Goal: Transaction & Acquisition: Book appointment/travel/reservation

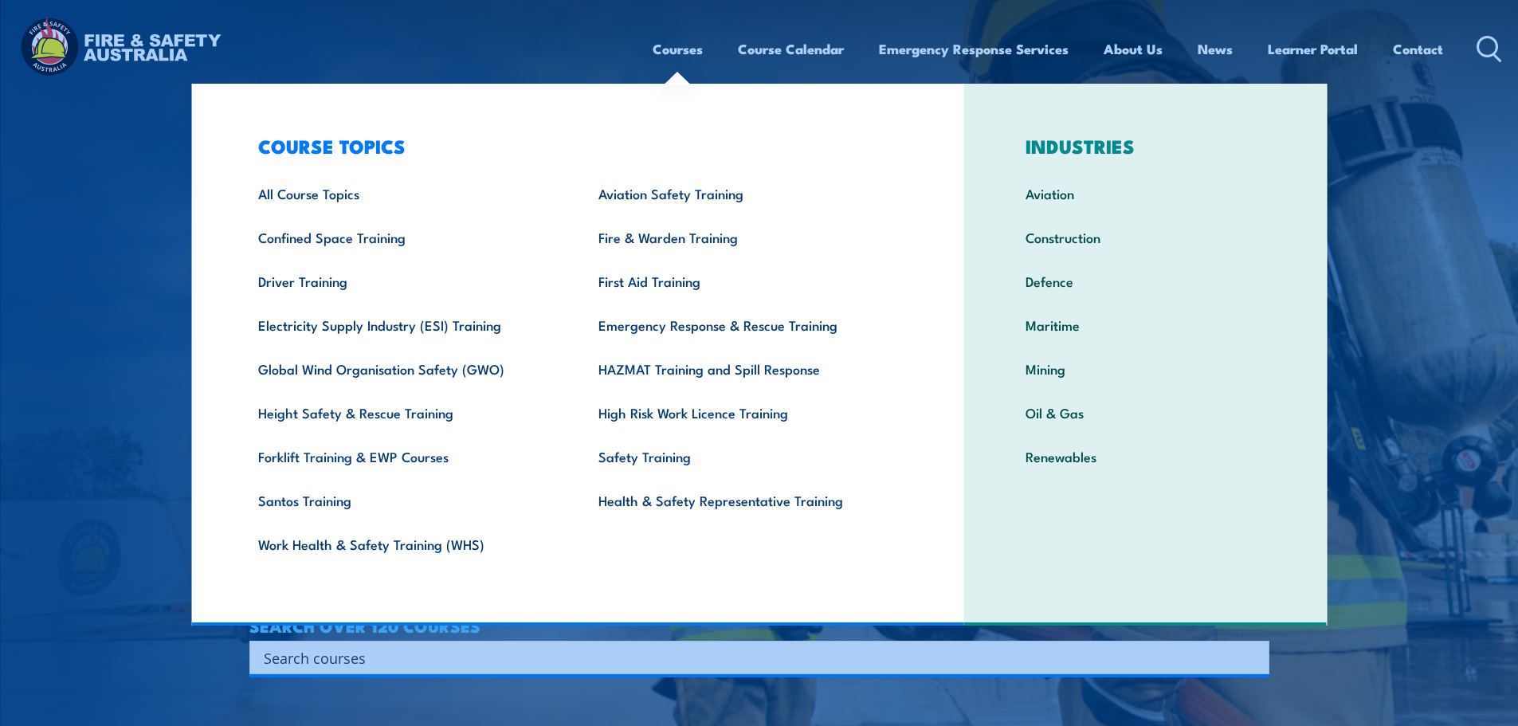
click at [722, 42] on ul "Courses Course Calendar Emergency Response Services Services Overview Emergency…" at bounding box center [1047, 49] width 790 height 42
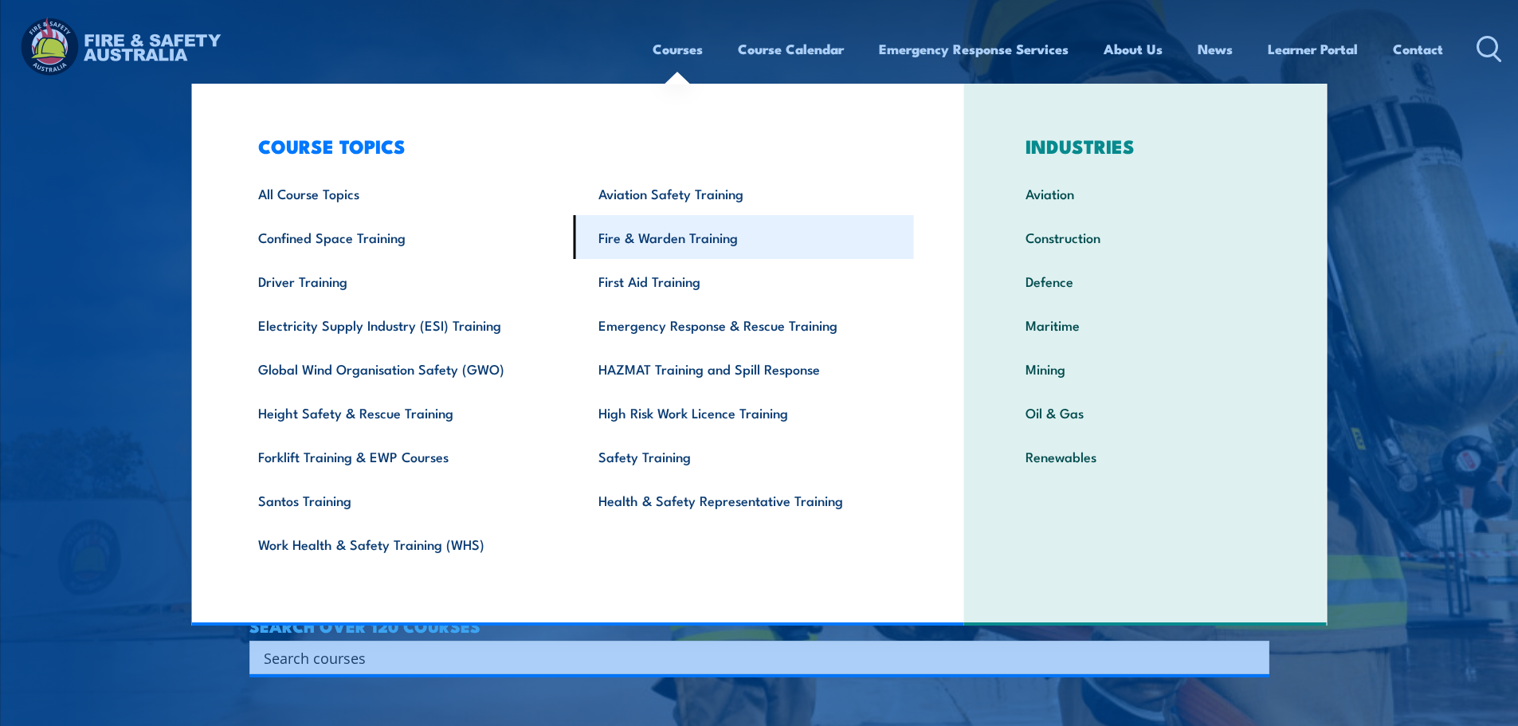
click at [695, 246] on link "Fire & Warden Training" at bounding box center [744, 237] width 340 height 44
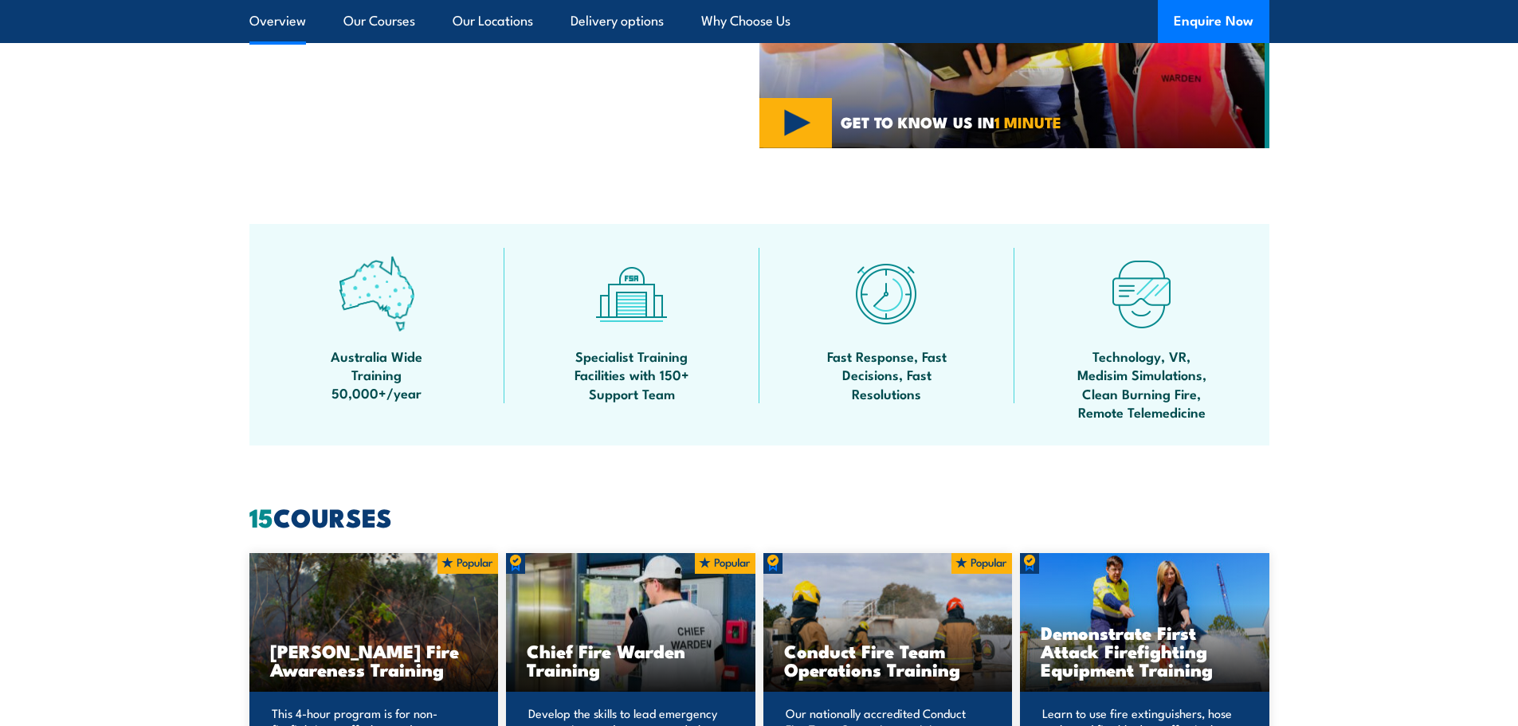
scroll to position [1115, 0]
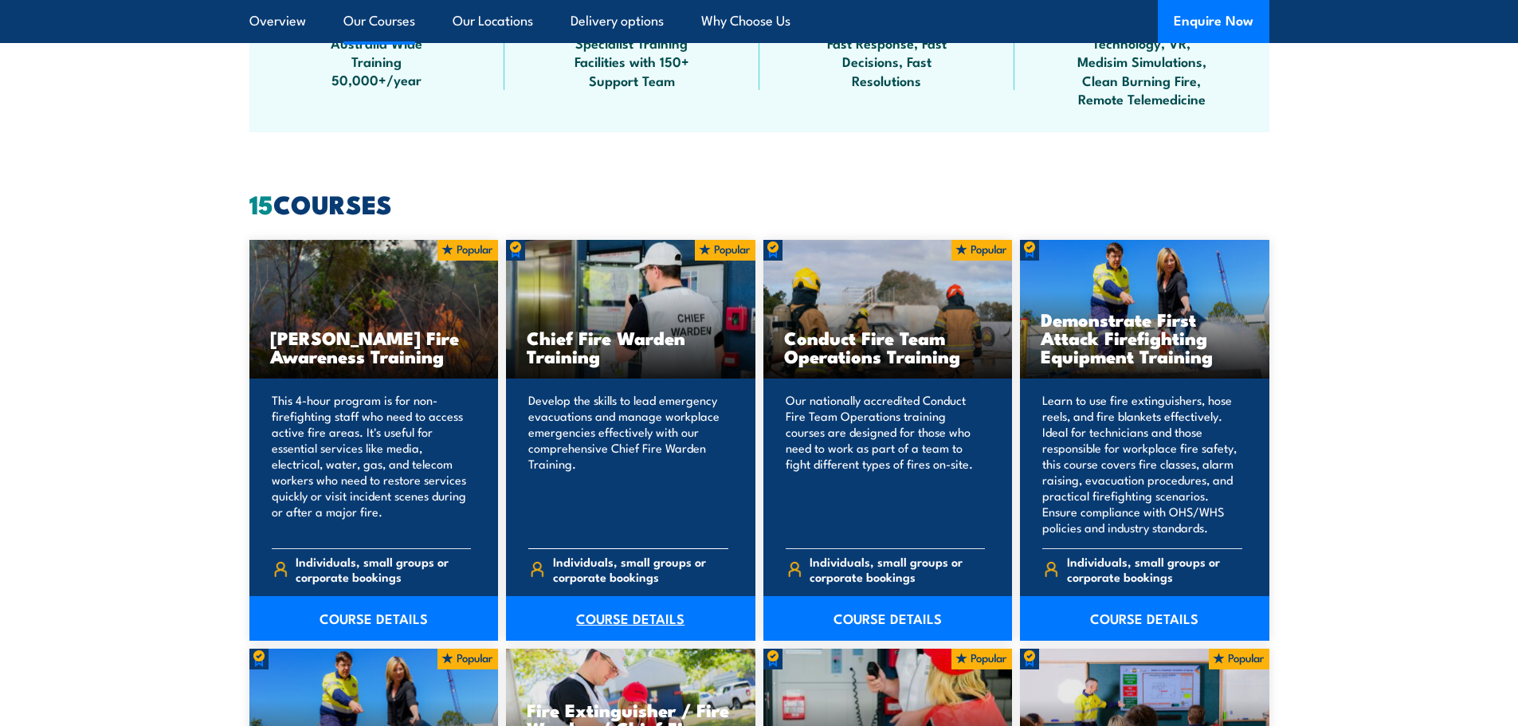
click at [642, 622] on link "COURSE DETAILS" at bounding box center [630, 618] width 249 height 45
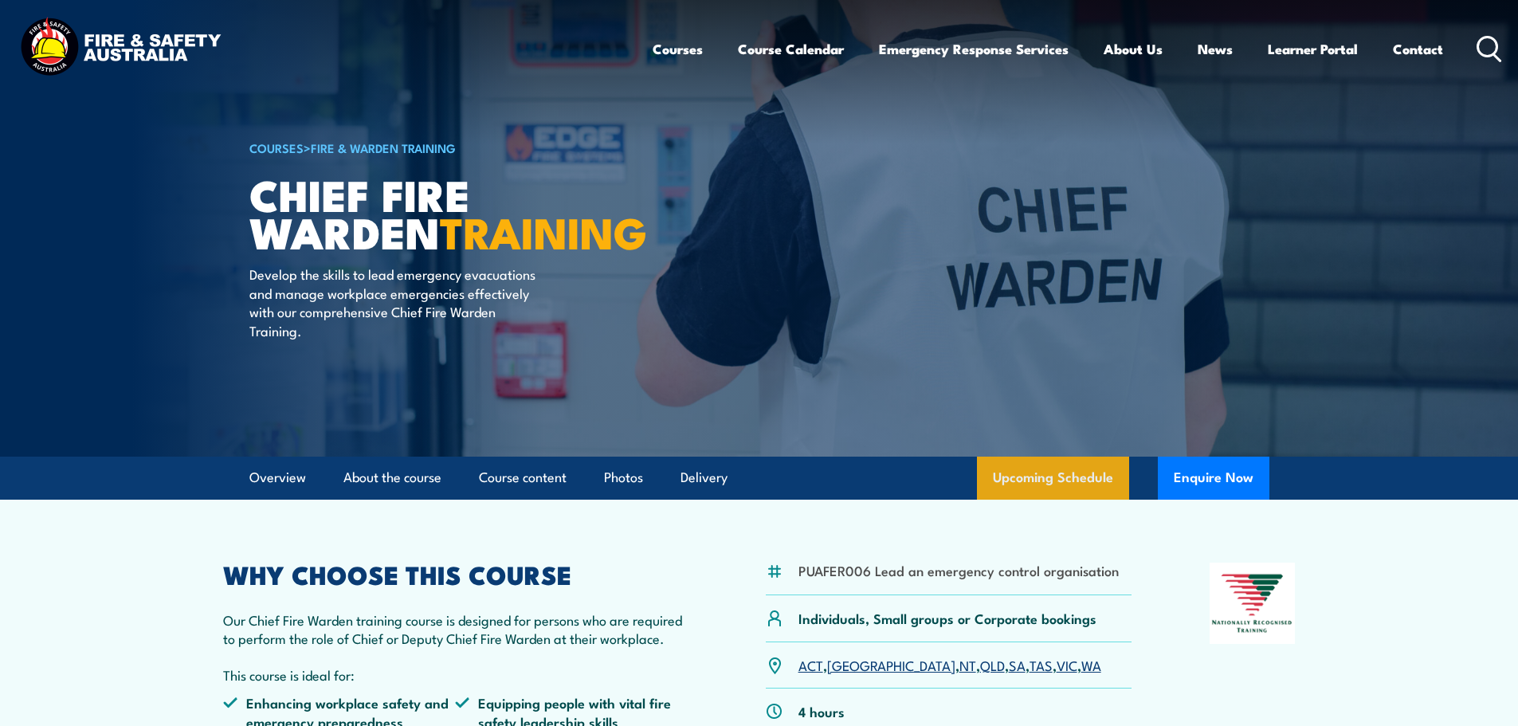
click at [1074, 474] on link "Upcoming Schedule" at bounding box center [1053, 477] width 152 height 43
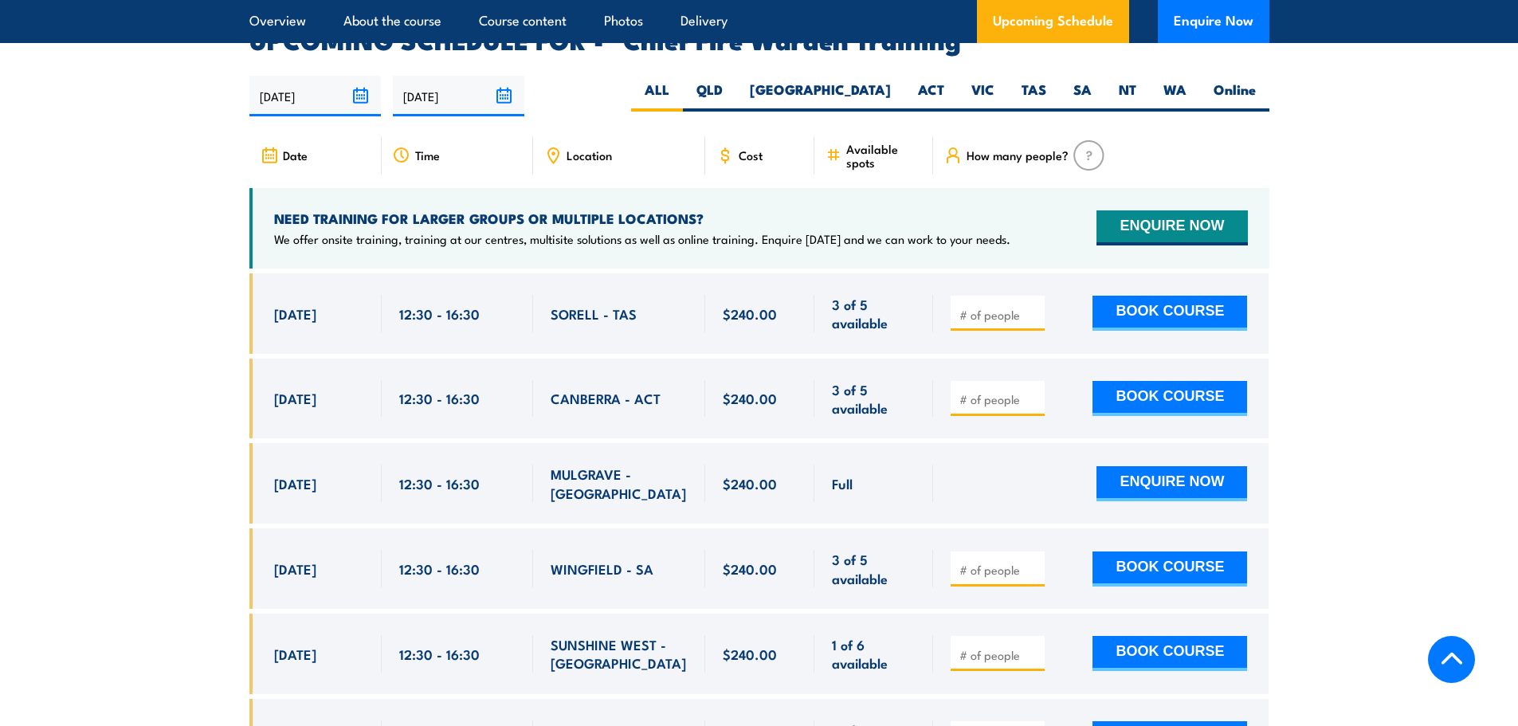
scroll to position [2842, 0]
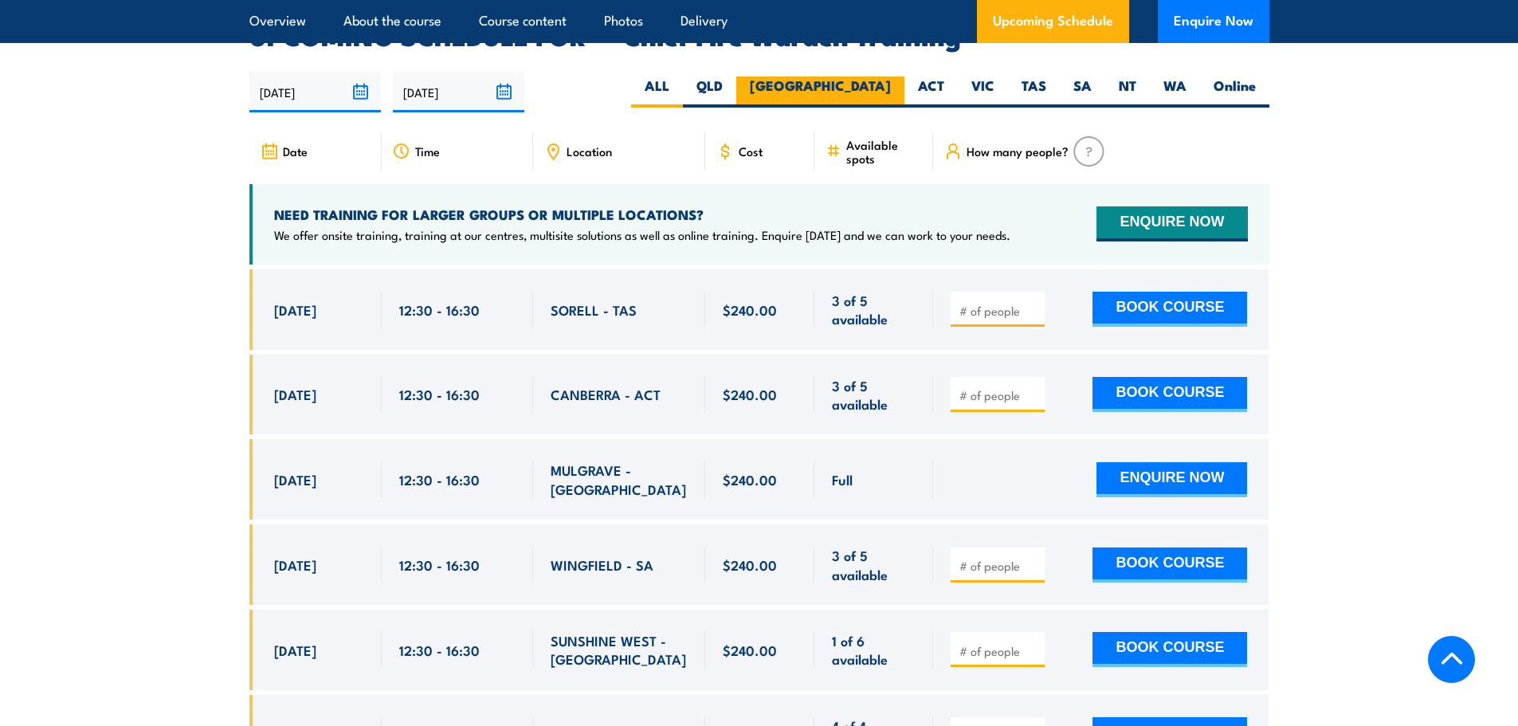
click at [881, 79] on label "NSW" at bounding box center [820, 91] width 168 height 31
click at [891, 79] on input "NSW" at bounding box center [896, 81] width 10 height 10
radio input "true"
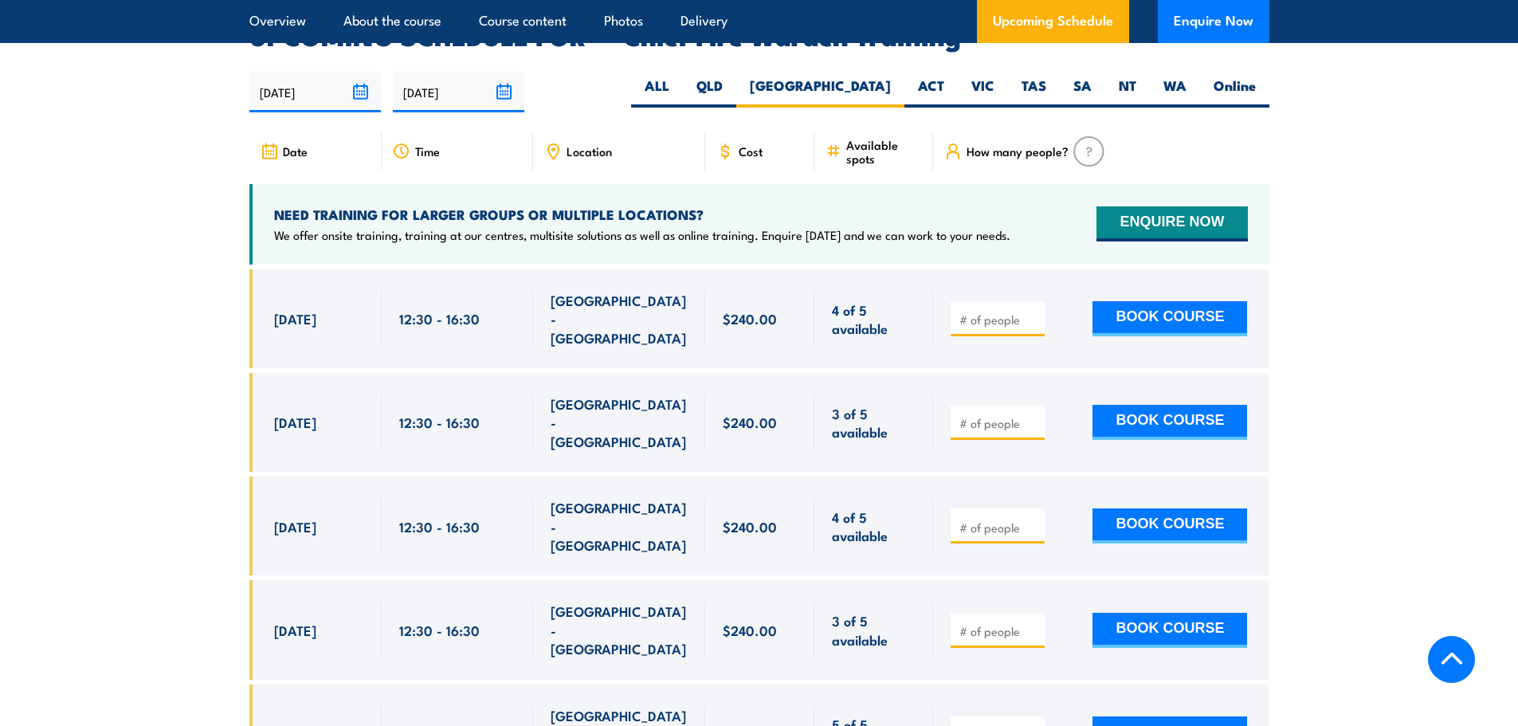
click at [977, 623] on input "number" at bounding box center [999, 631] width 80 height 16
type input "1"
click at [1211, 613] on button "BOOK COURSE" at bounding box center [1169, 630] width 155 height 35
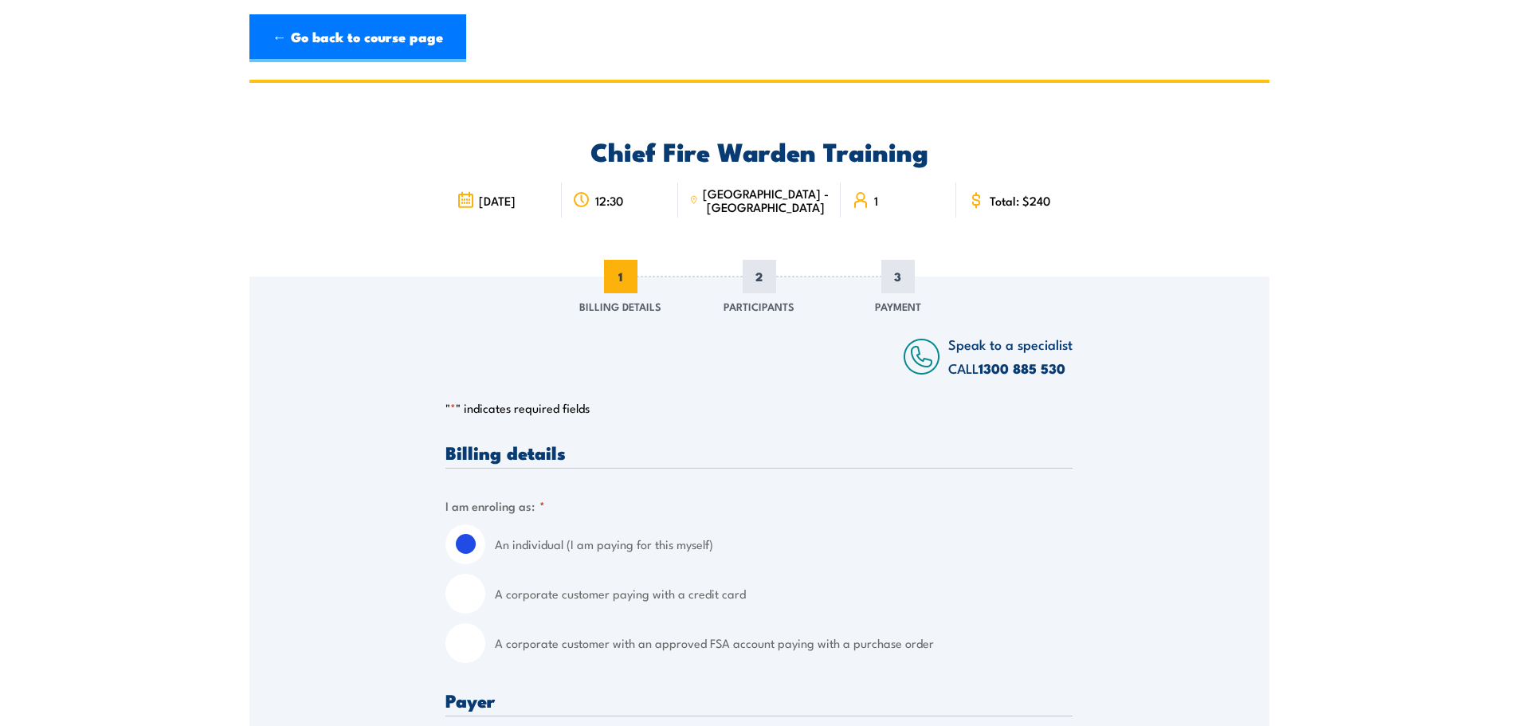
click at [650, 646] on label "A corporate customer with an approved FSA account paying with a purchase order" at bounding box center [784, 643] width 578 height 40
click at [485, 646] on input "A corporate customer with an approved FSA account paying with a purchase order" at bounding box center [465, 643] width 40 height 40
radio input "true"
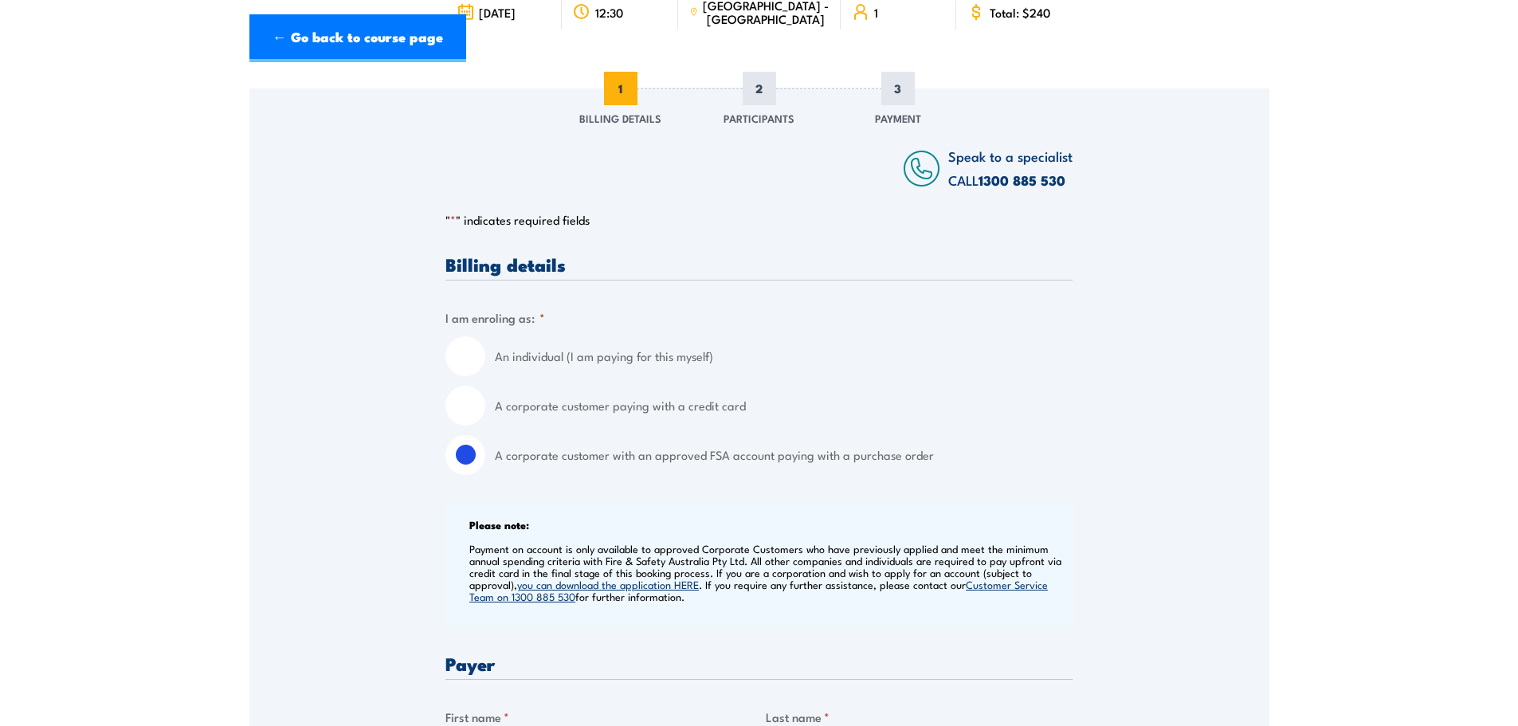
scroll to position [372, 0]
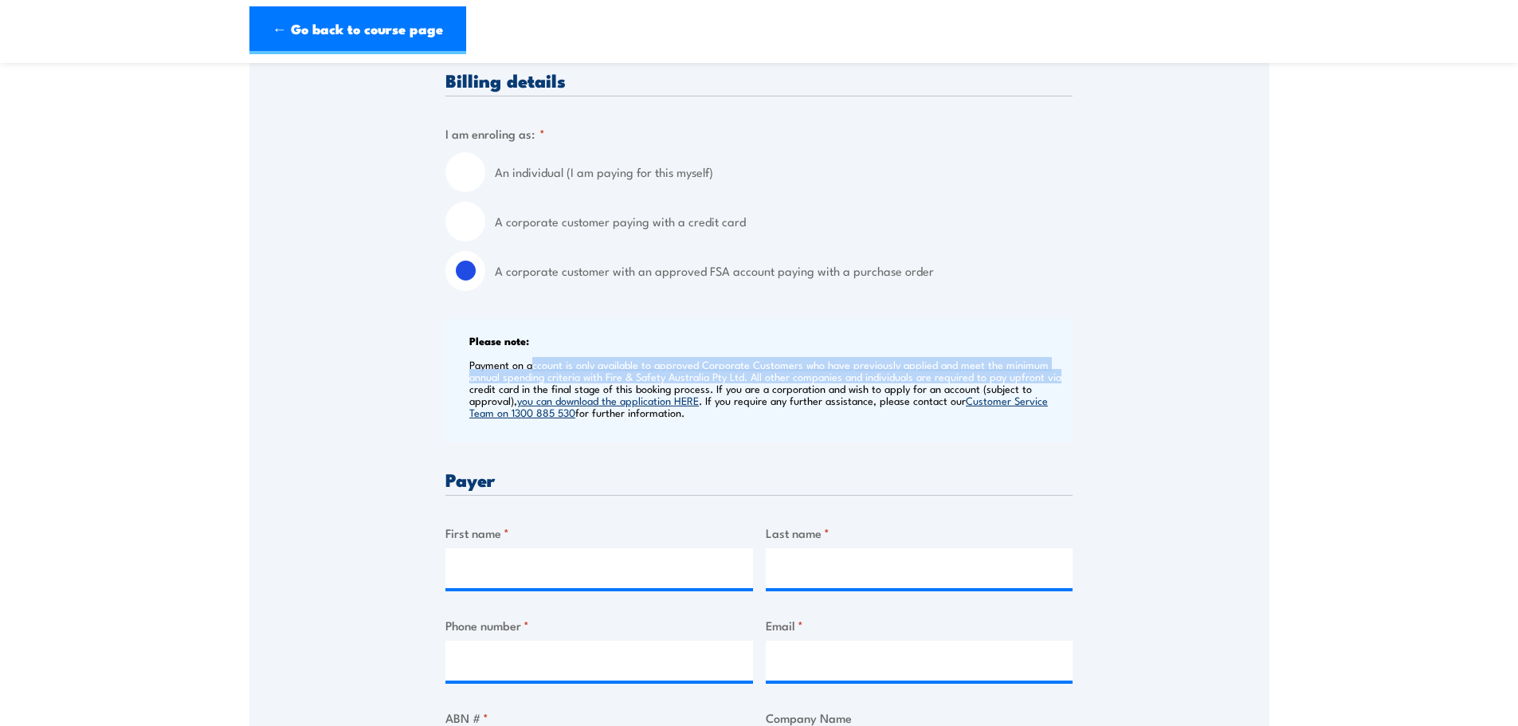
drag, startPoint x: 659, startPoint y: 366, endPoint x: 1167, endPoint y: 402, distance: 509.5
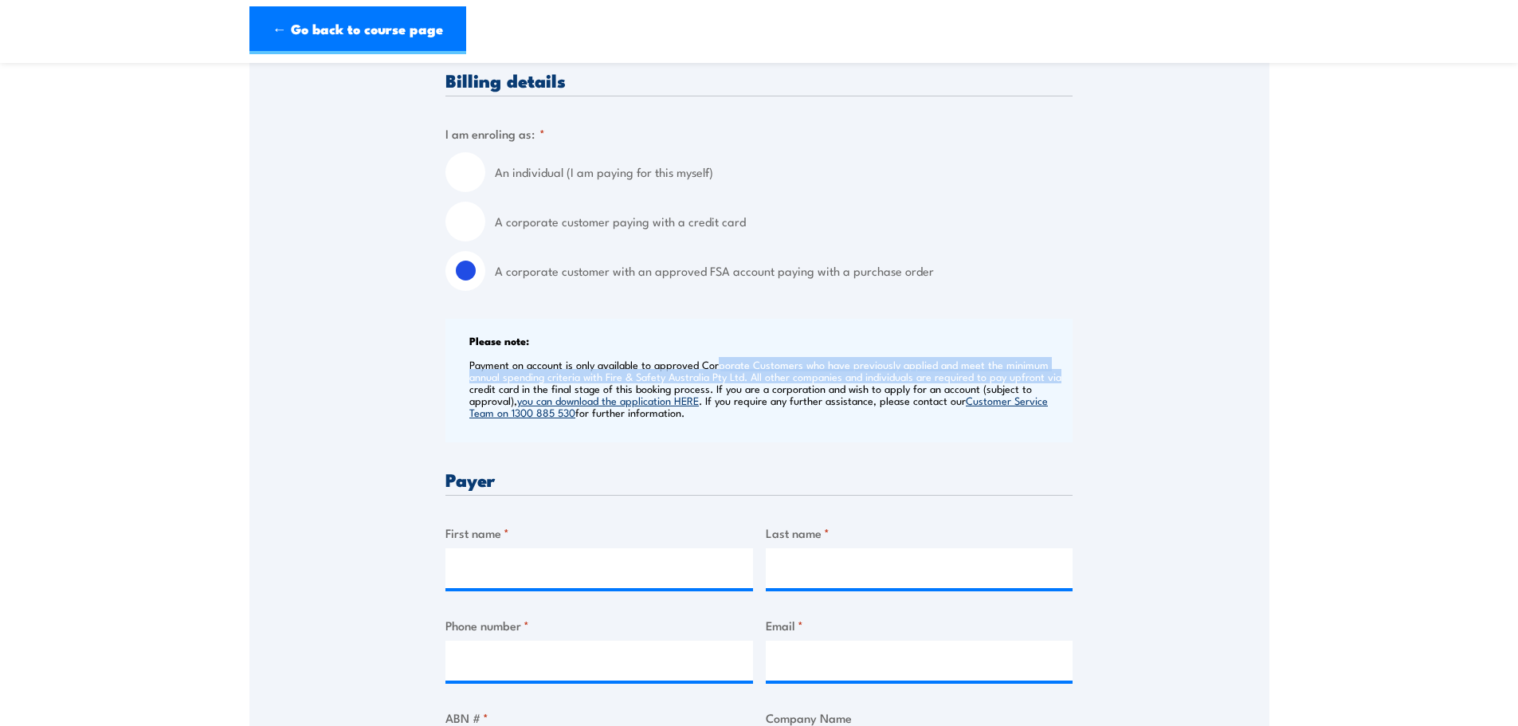
drag, startPoint x: 829, startPoint y: 366, endPoint x: 1184, endPoint y: 380, distance: 355.6
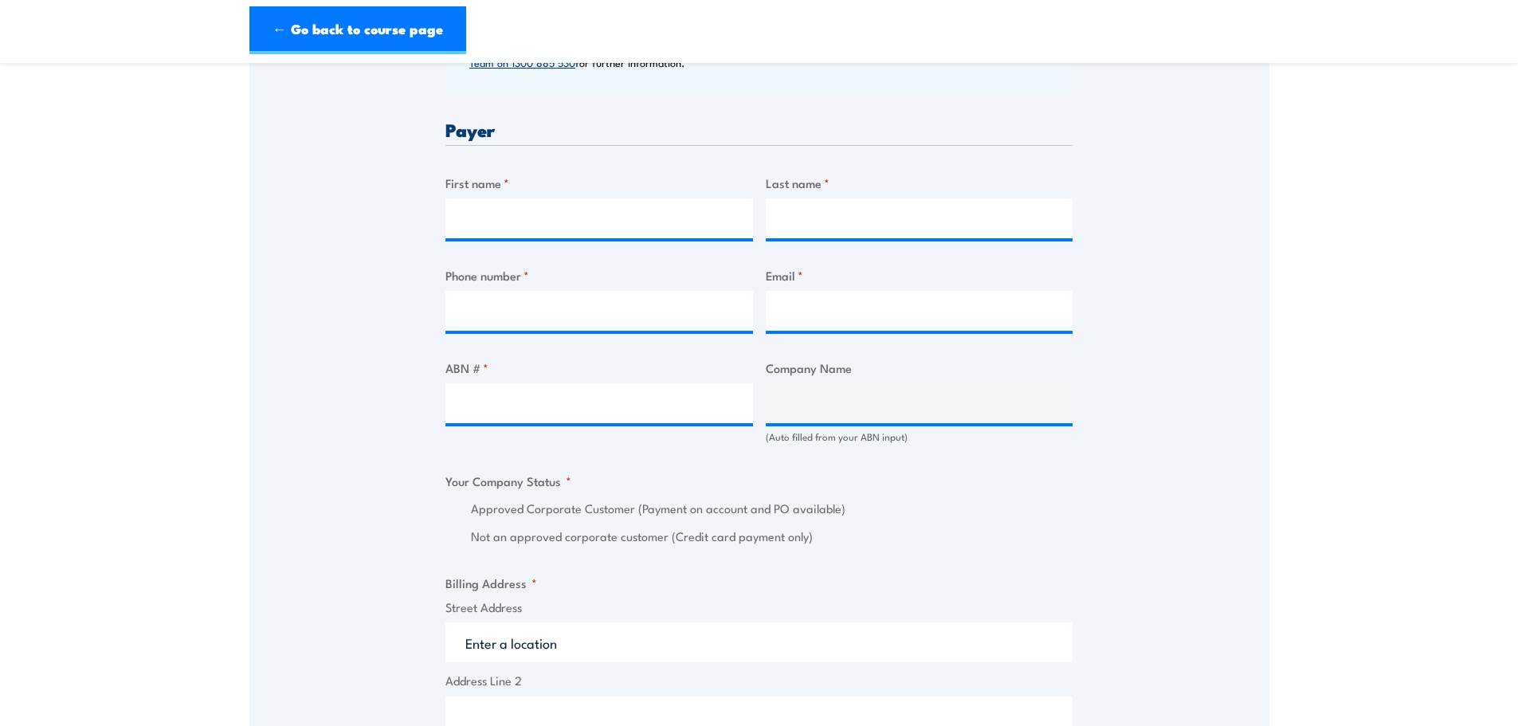
scroll to position [743, 0]
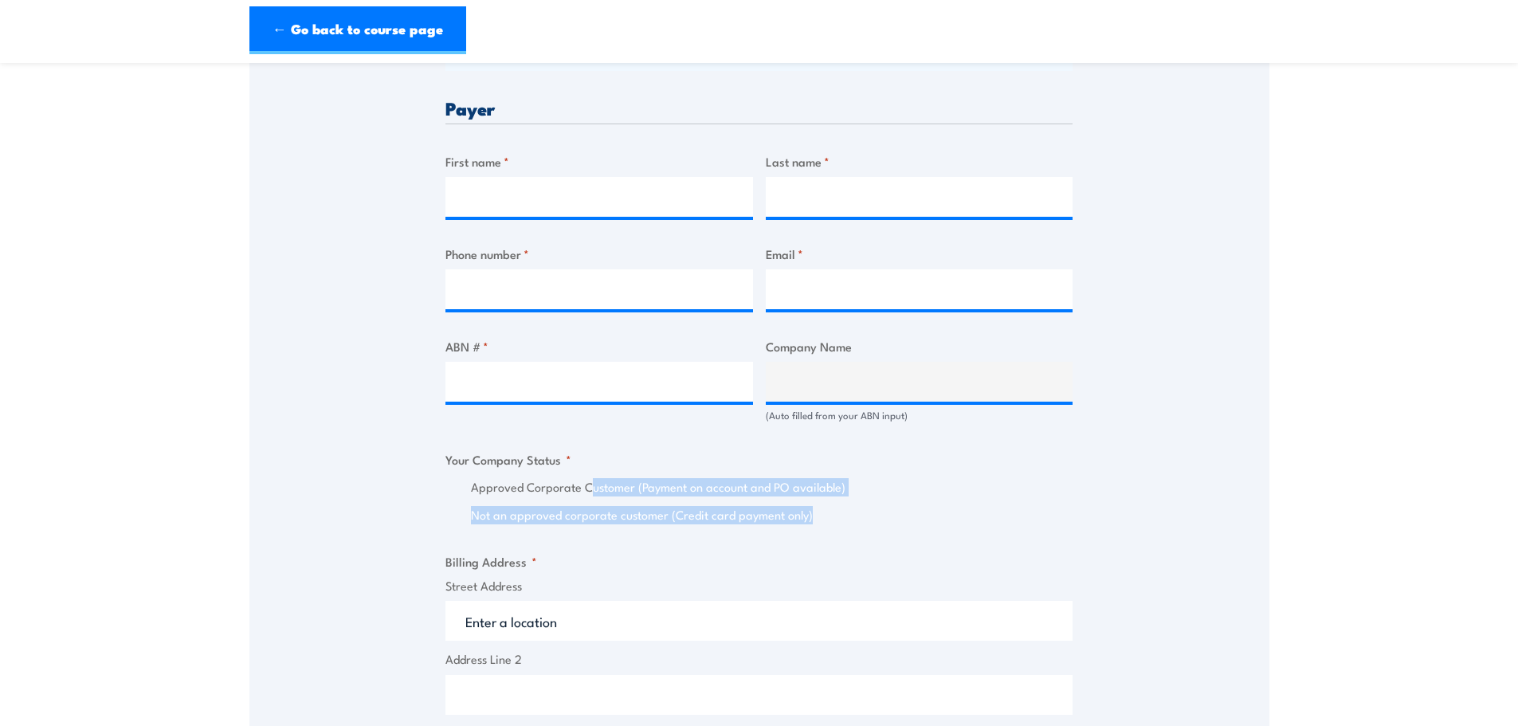
drag, startPoint x: 593, startPoint y: 472, endPoint x: 973, endPoint y: 519, distance: 383.6
click at [961, 518] on fieldset "Your Company Status * Approved Corporate Customer (Payment on account and PO av…" at bounding box center [758, 487] width 627 height 74
click at [973, 519] on label "Not an approved corporate customer (Credit card payment only)" at bounding box center [771, 515] width 601 height 18
drag, startPoint x: 531, startPoint y: 479, endPoint x: 852, endPoint y: 500, distance: 321.8
click at [852, 500] on div "Approved Corporate Customer (Payment on account and PO available) Not an approv…" at bounding box center [758, 501] width 627 height 46
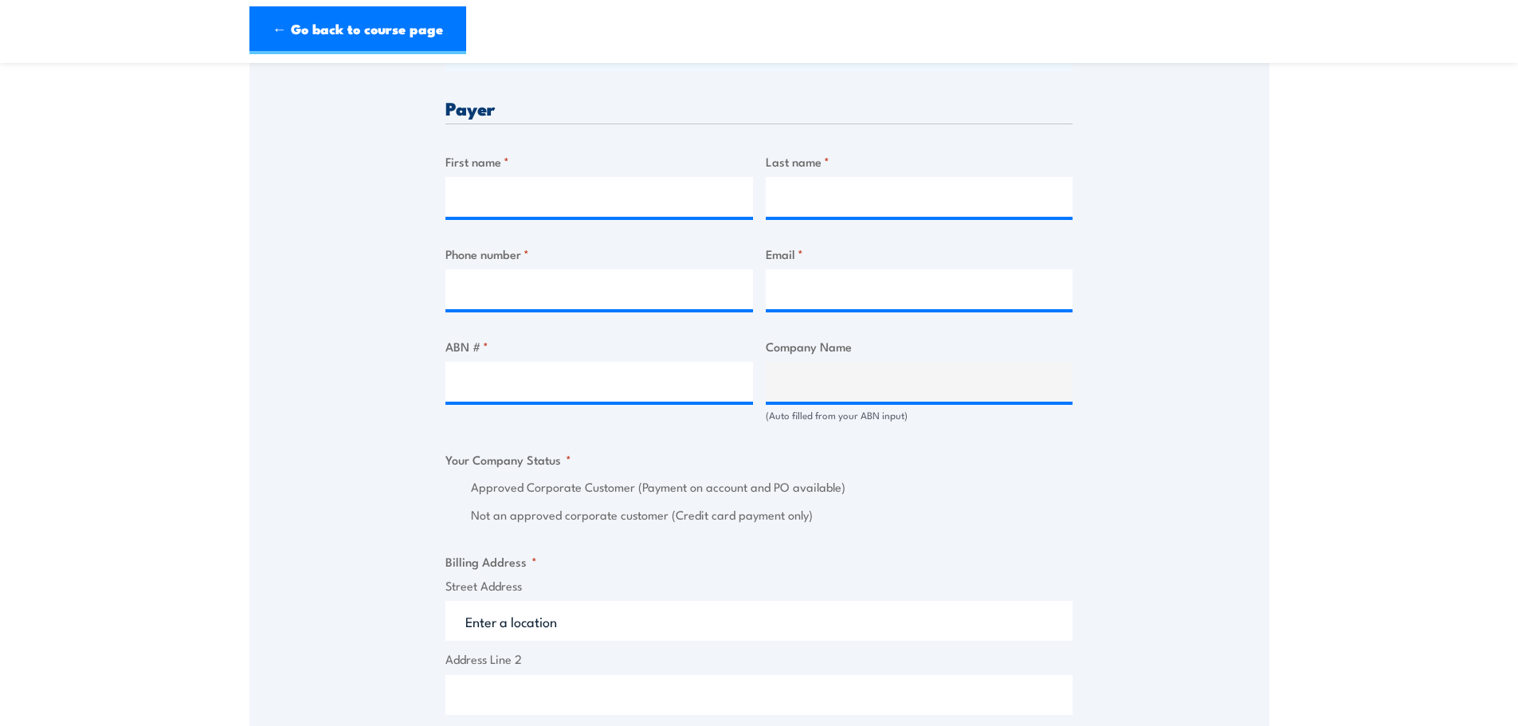
click at [903, 509] on label "Not an approved corporate customer (Credit card payment only)" at bounding box center [771, 515] width 601 height 18
drag, startPoint x: 919, startPoint y: 515, endPoint x: 723, endPoint y: 479, distance: 199.4
click at [727, 479] on div "Approved Corporate Customer (Payment on account and PO available) Not an approv…" at bounding box center [758, 501] width 627 height 46
drag, startPoint x: 723, startPoint y: 479, endPoint x: 686, endPoint y: 477, distance: 37.5
click at [719, 479] on label "Approved Corporate Customer (Payment on account and PO available)" at bounding box center [771, 487] width 601 height 18
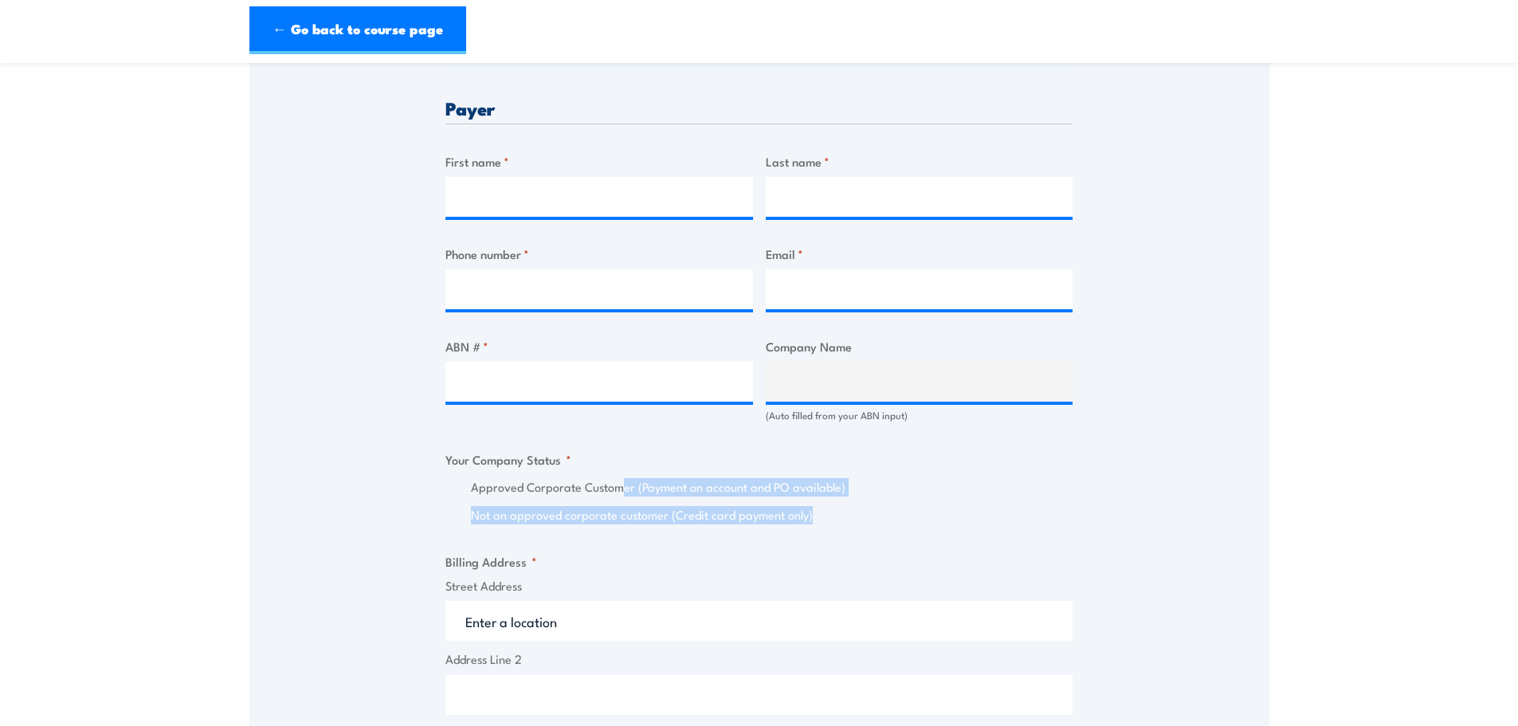
drag, startPoint x: 618, startPoint y: 477, endPoint x: 1040, endPoint y: 511, distance: 423.5
click at [1040, 511] on div "Approved Corporate Customer (Payment on account and PO available) Not an approv…" at bounding box center [758, 501] width 627 height 46
